Goal: Transaction & Acquisition: Purchase product/service

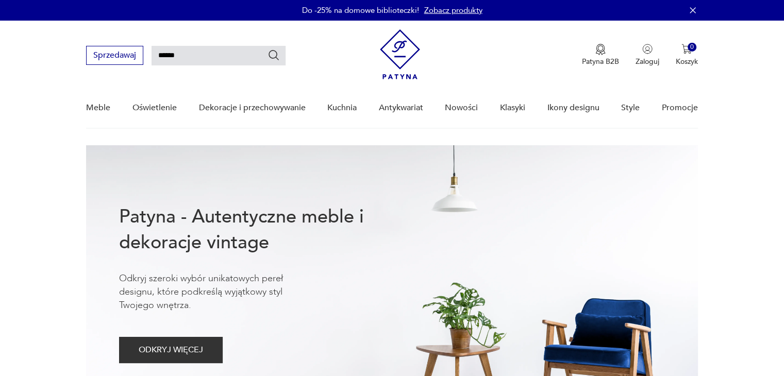
type input "******"
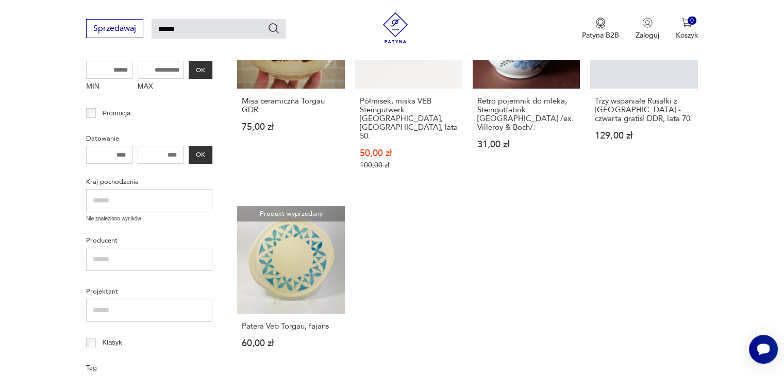
scroll to position [138, 0]
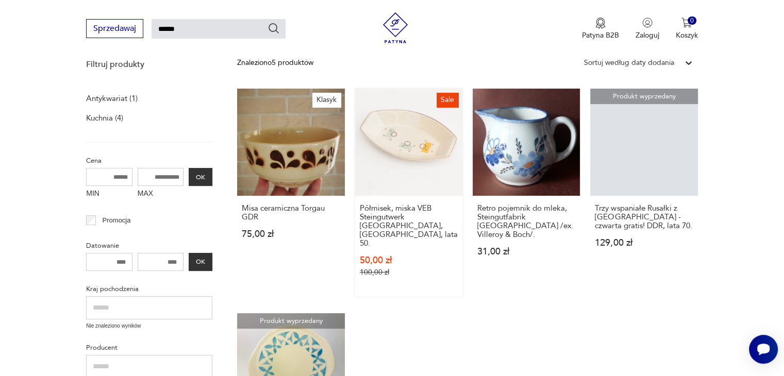
click at [438, 168] on link "Sale Półmisek, miska VEB Steingutwerk [GEOGRAPHIC_DATA], [GEOGRAPHIC_DATA], lat…" at bounding box center [408, 193] width 107 height 208
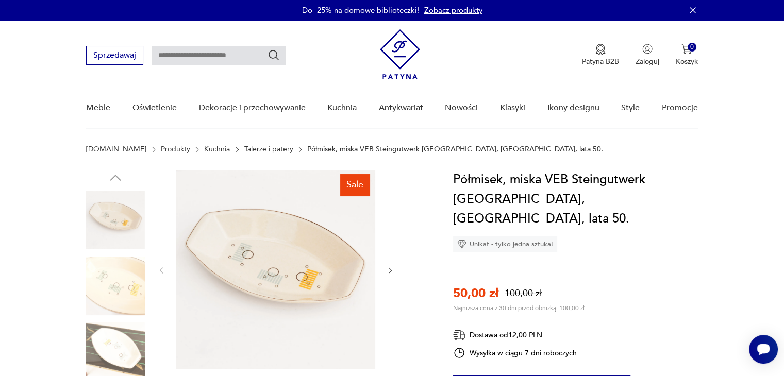
scroll to position [206, 0]
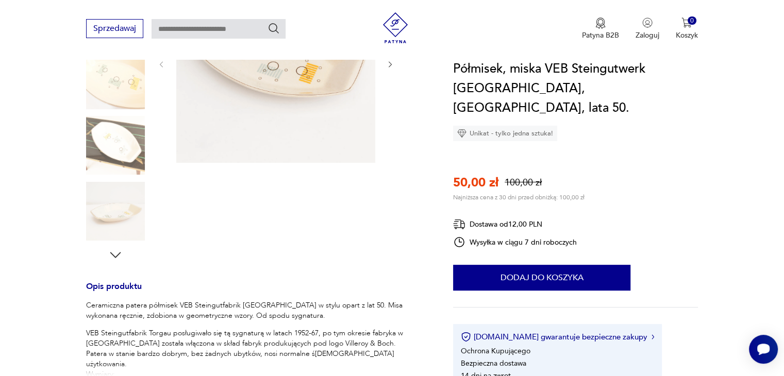
click at [117, 253] on icon "button" at bounding box center [115, 254] width 15 height 15
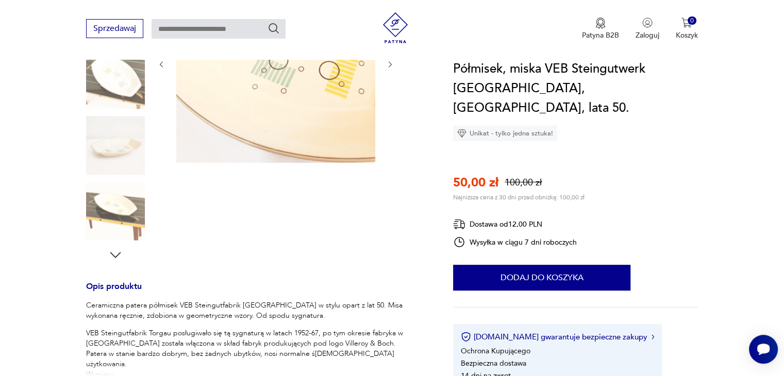
click at [117, 253] on icon "button" at bounding box center [115, 254] width 15 height 15
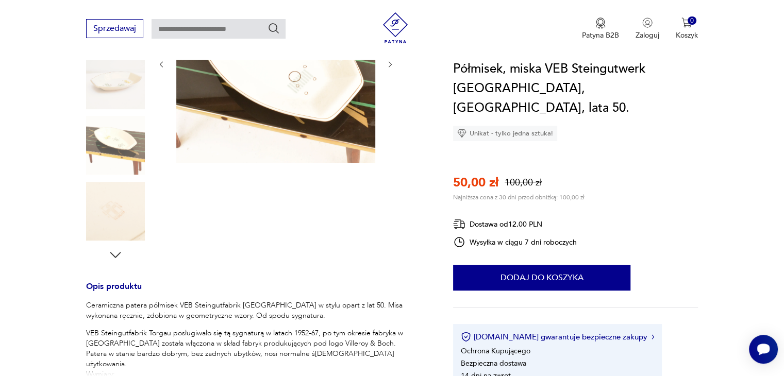
click at [121, 222] on img at bounding box center [115, 211] width 59 height 59
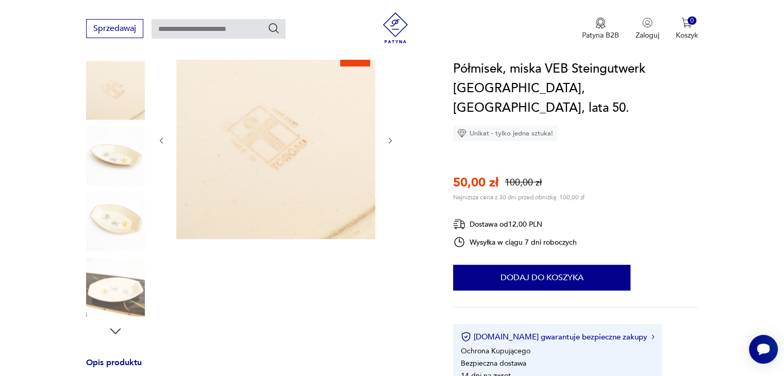
scroll to position [122, 0]
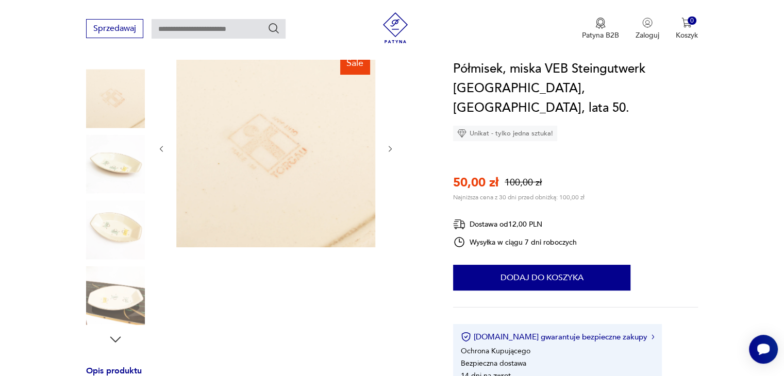
type input "******"
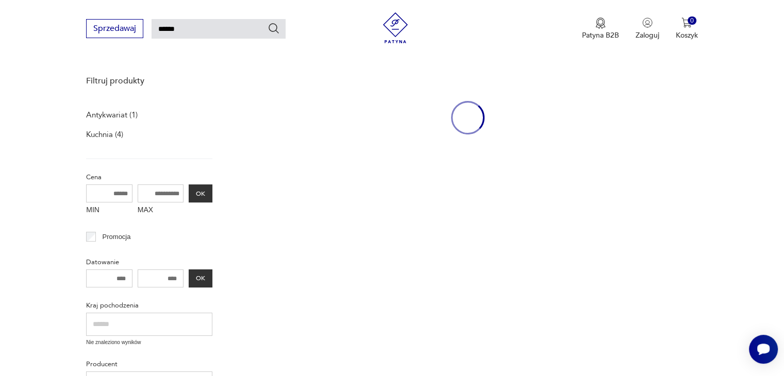
scroll to position [138, 0]
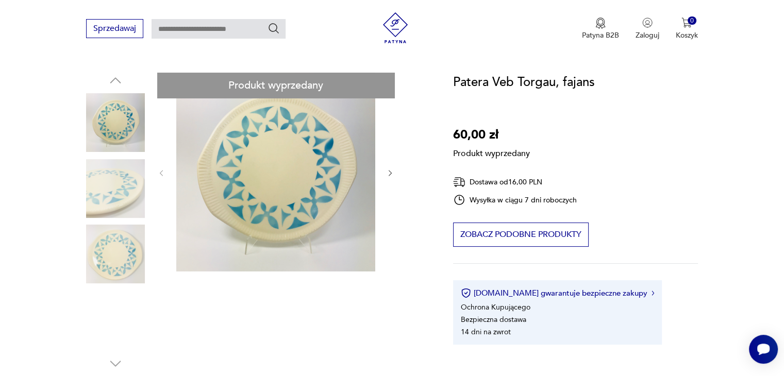
scroll to position [88, 0]
